Goal: Task Accomplishment & Management: Use online tool/utility

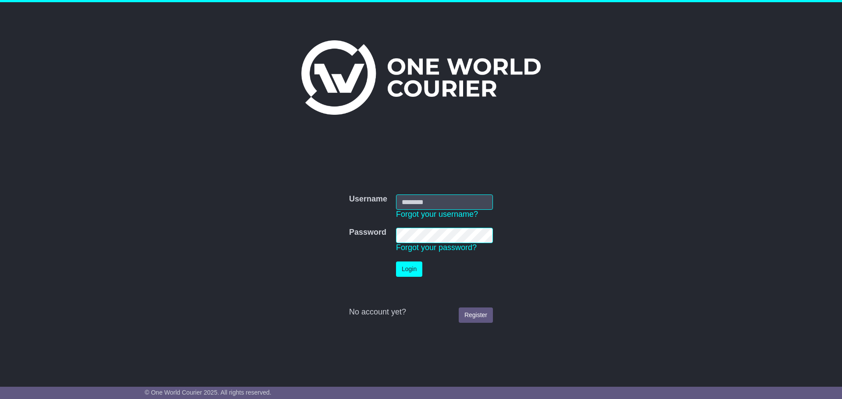
type input "**********"
click at [406, 268] on button "Login" at bounding box center [409, 269] width 26 height 15
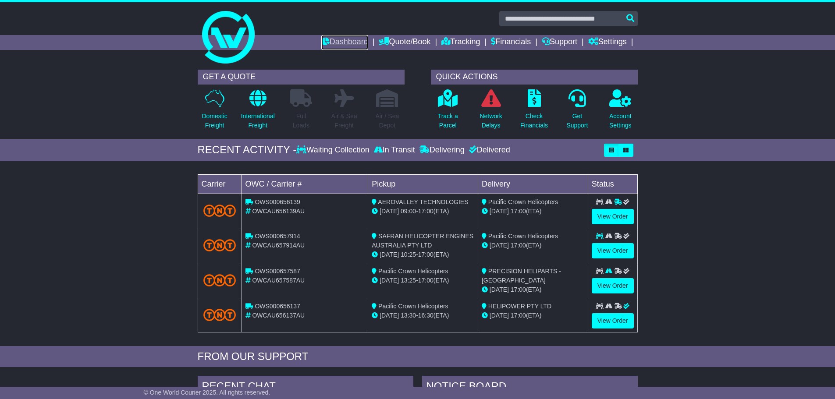
click at [343, 43] on link "Dashboard" at bounding box center [344, 42] width 47 height 15
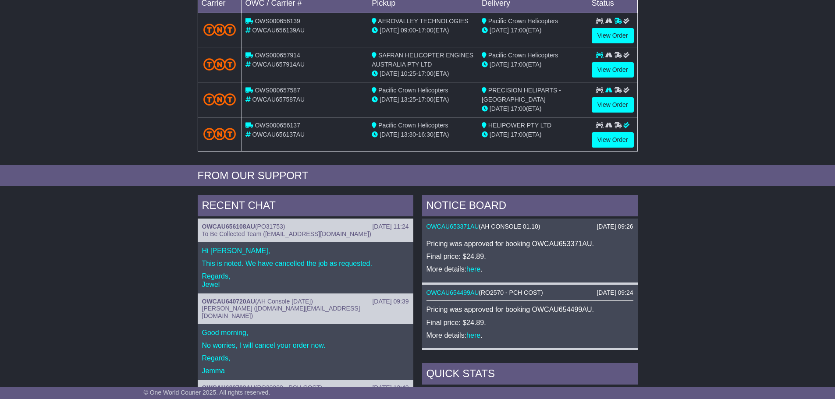
scroll to position [236, 0]
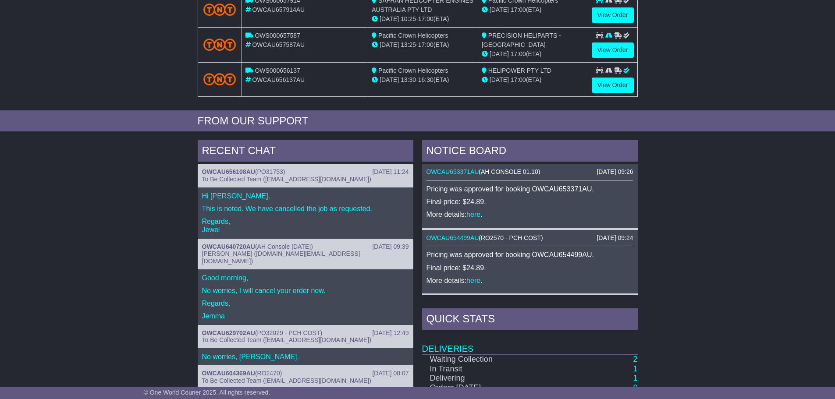
drag, startPoint x: 246, startPoint y: 213, endPoint x: 332, endPoint y: 188, distance: 89.6
click at [258, 208] on div "Hi Jack, This is noted. We have cancelled the job as requested. Regards, Jewel" at bounding box center [306, 213] width 216 height 51
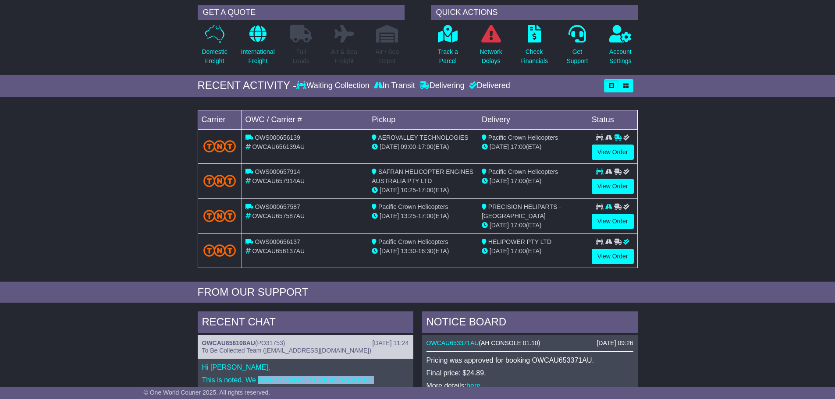
scroll to position [0, 0]
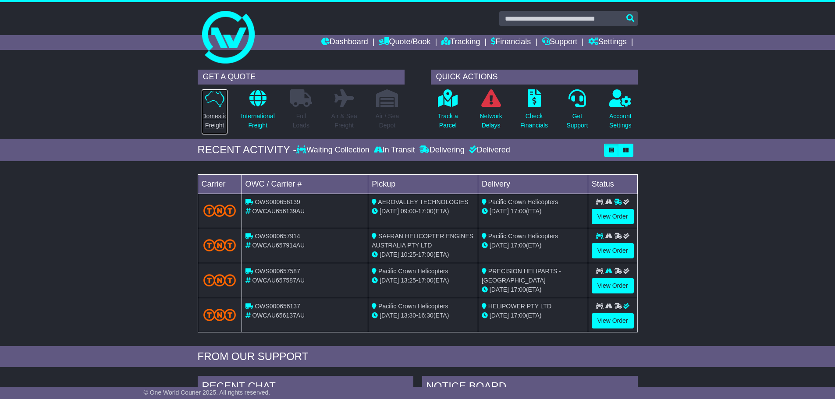
click at [214, 116] on p "Domestic Freight" at bounding box center [214, 121] width 25 height 18
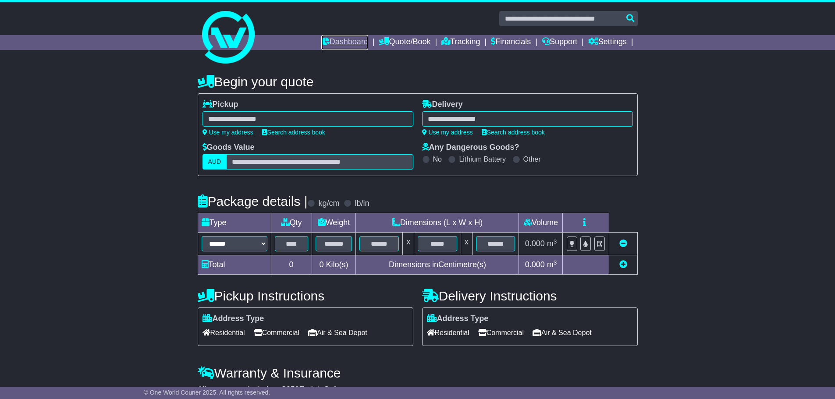
click at [324, 41] on link "Dashboard" at bounding box center [344, 42] width 47 height 15
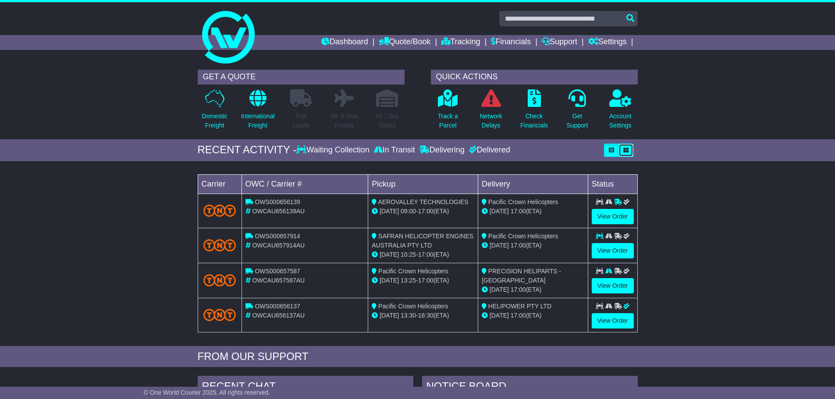
click at [628, 153] on icon "button" at bounding box center [625, 150] width 5 height 5
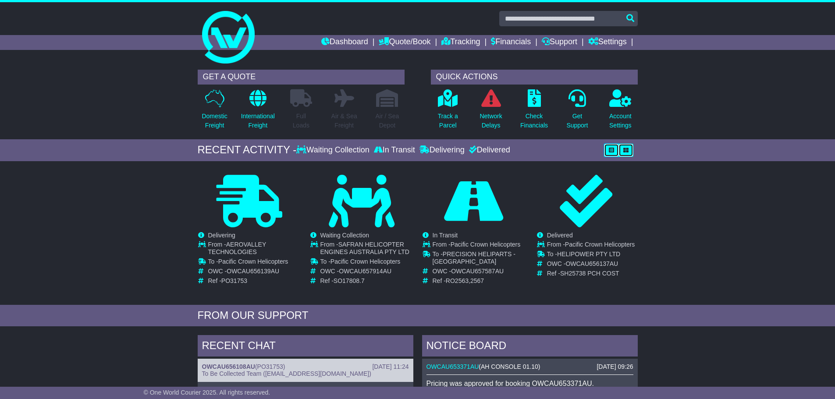
click at [614, 149] on icon "button" at bounding box center [611, 150] width 5 height 5
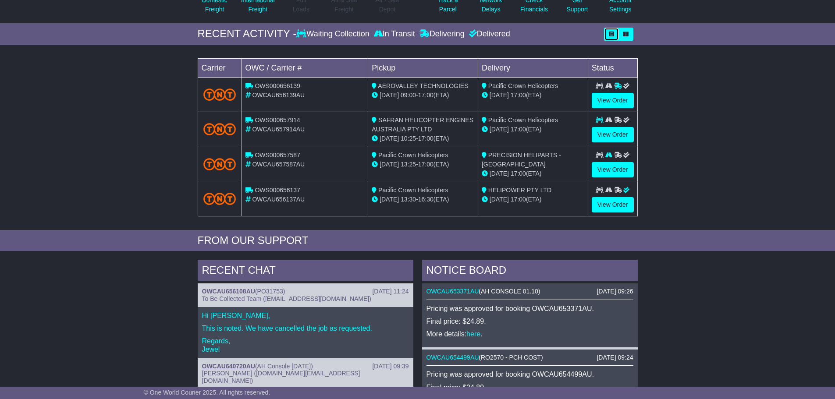
scroll to position [88, 0]
